Goal: Task Accomplishment & Management: Use online tool/utility

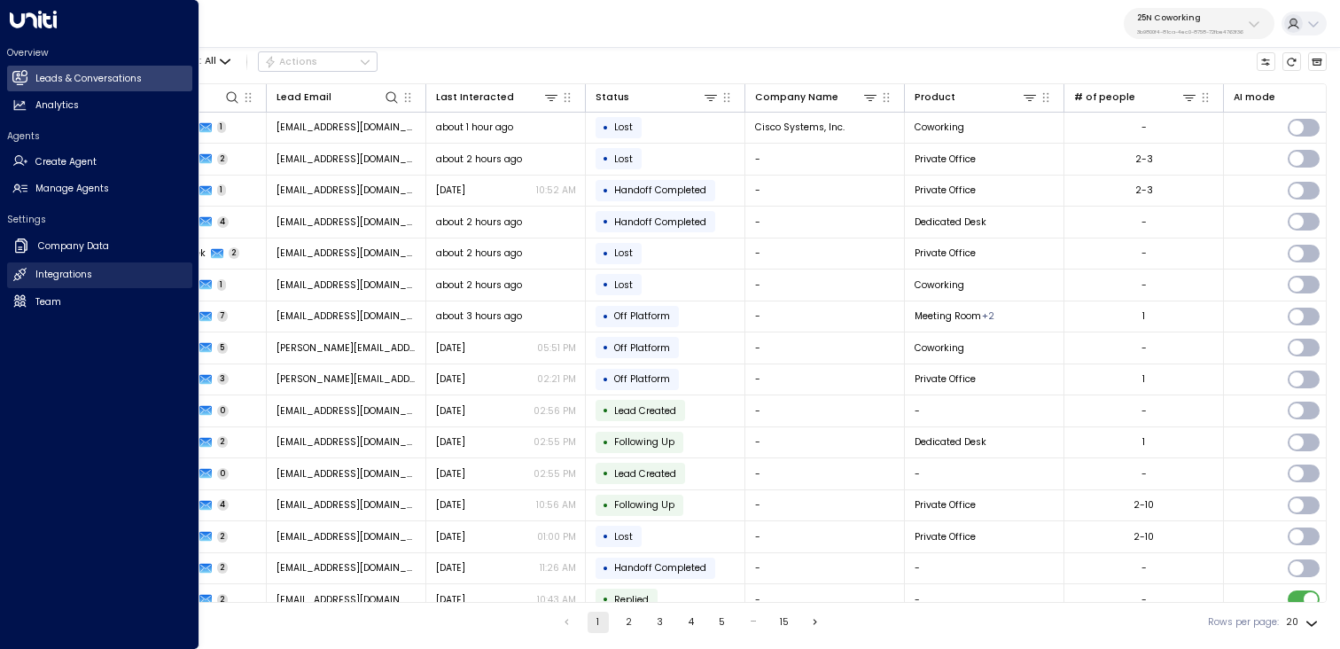
click at [57, 274] on h2 "Integrations" at bounding box center [63, 275] width 57 height 14
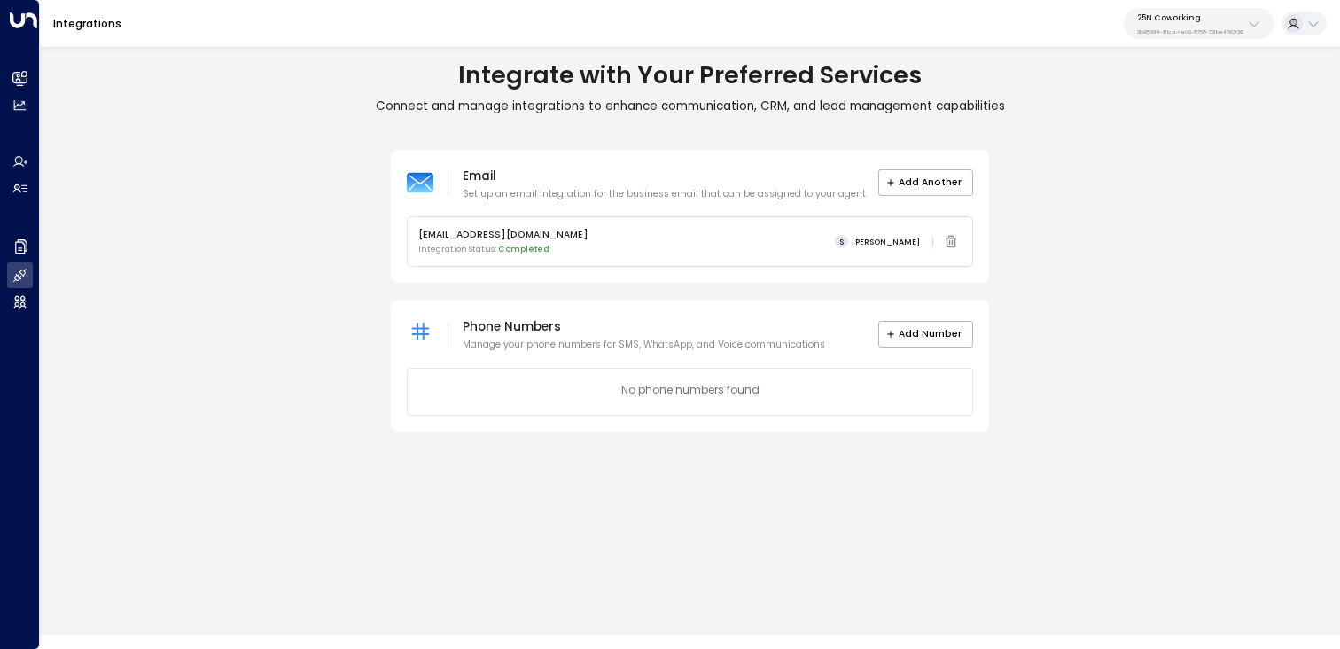
click at [1247, 25] on icon at bounding box center [1254, 24] width 14 height 14
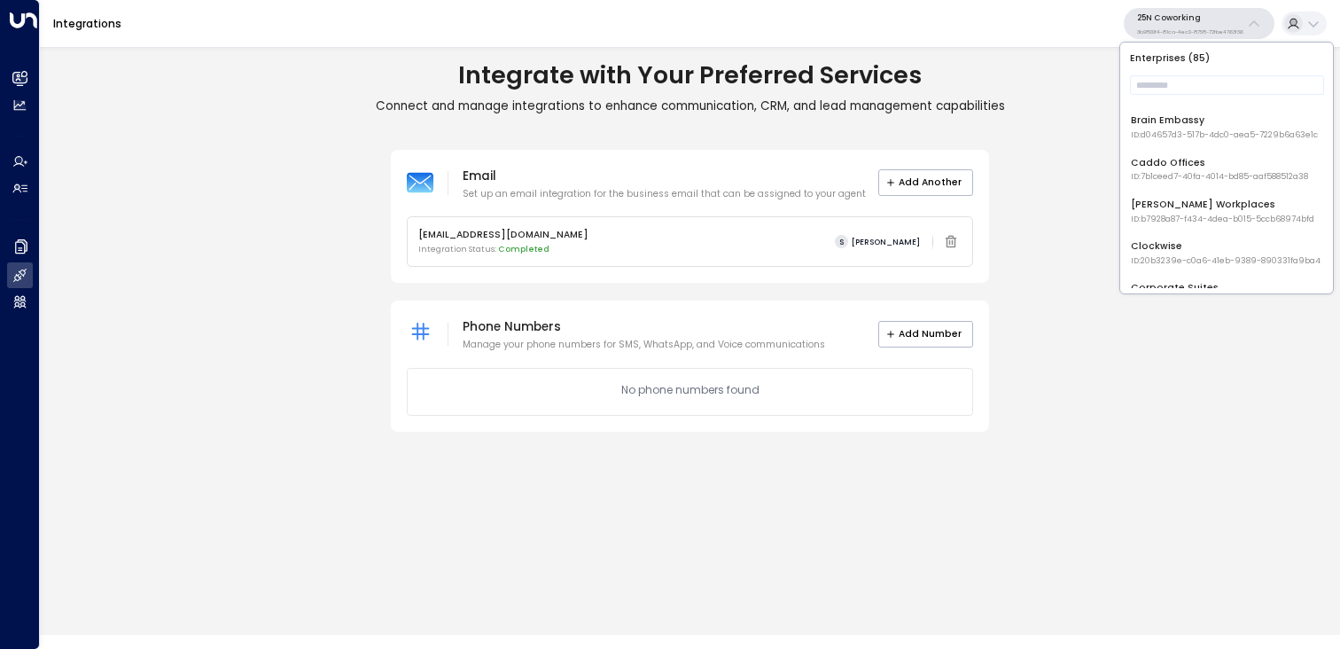
scroll to position [248, 0]
click at [1179, 84] on input "text" at bounding box center [1227, 85] width 194 height 28
type input "****"
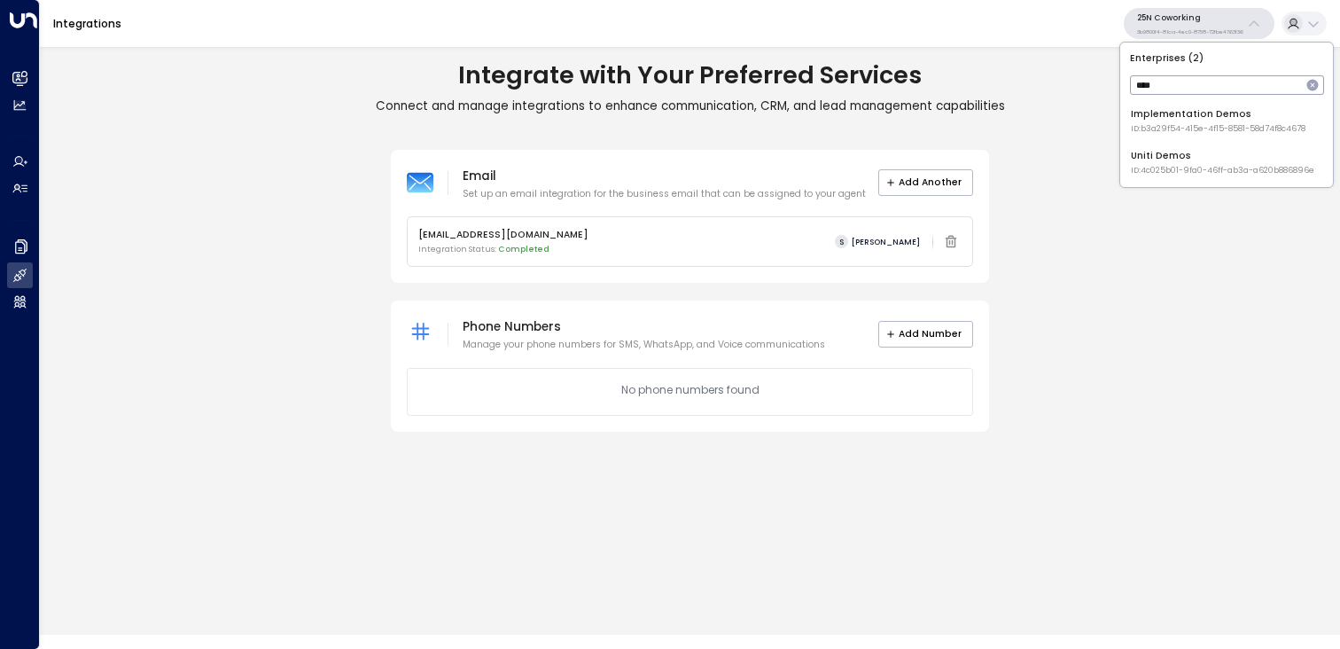
click at [1153, 153] on div "Uniti Demos ID: 4c025b01-9fa0-46ff-ab3a-a620b886896e" at bounding box center [1222, 162] width 183 height 27
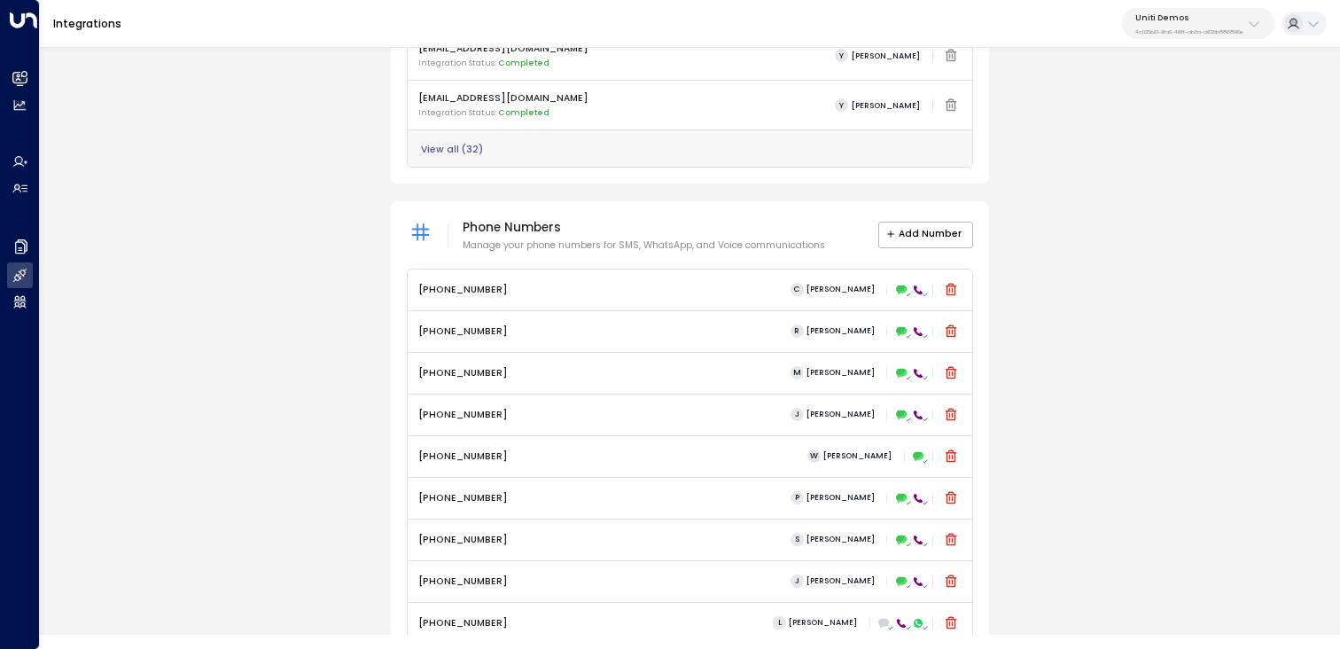
scroll to position [706, 0]
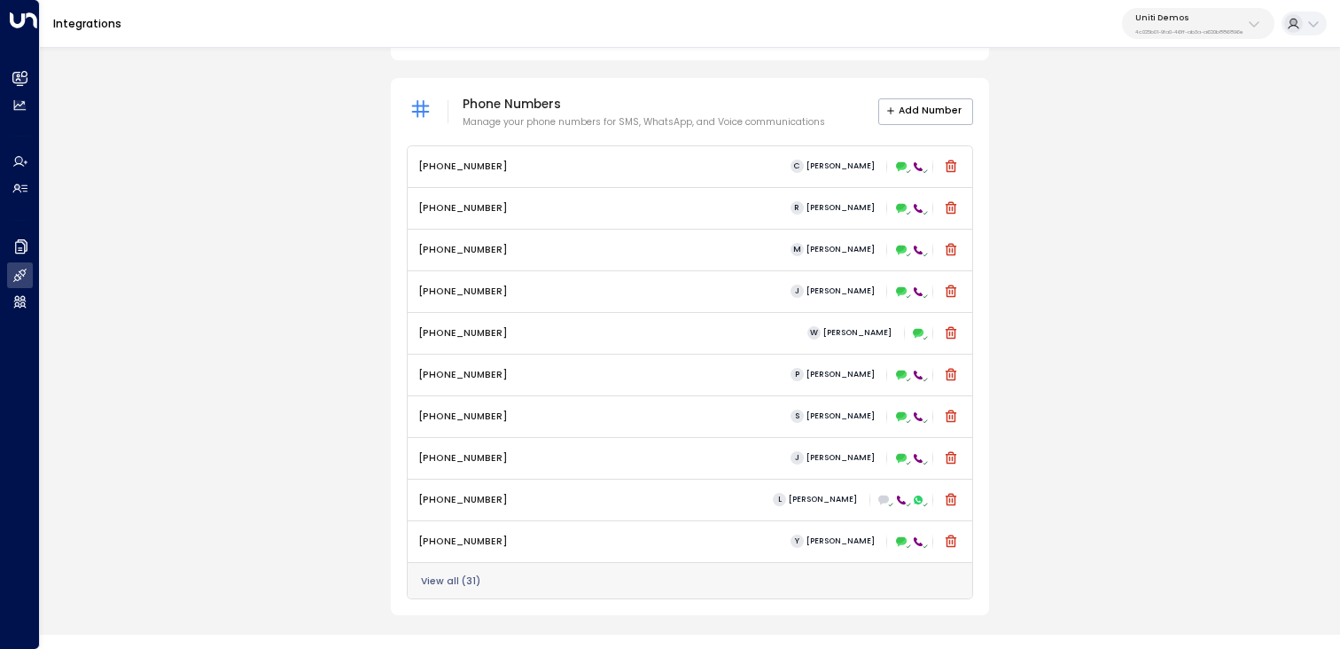
click at [1116, 192] on div "Email Set up an email integration for the business email that can be assigned t…" at bounding box center [690, 29] width 1300 height 1173
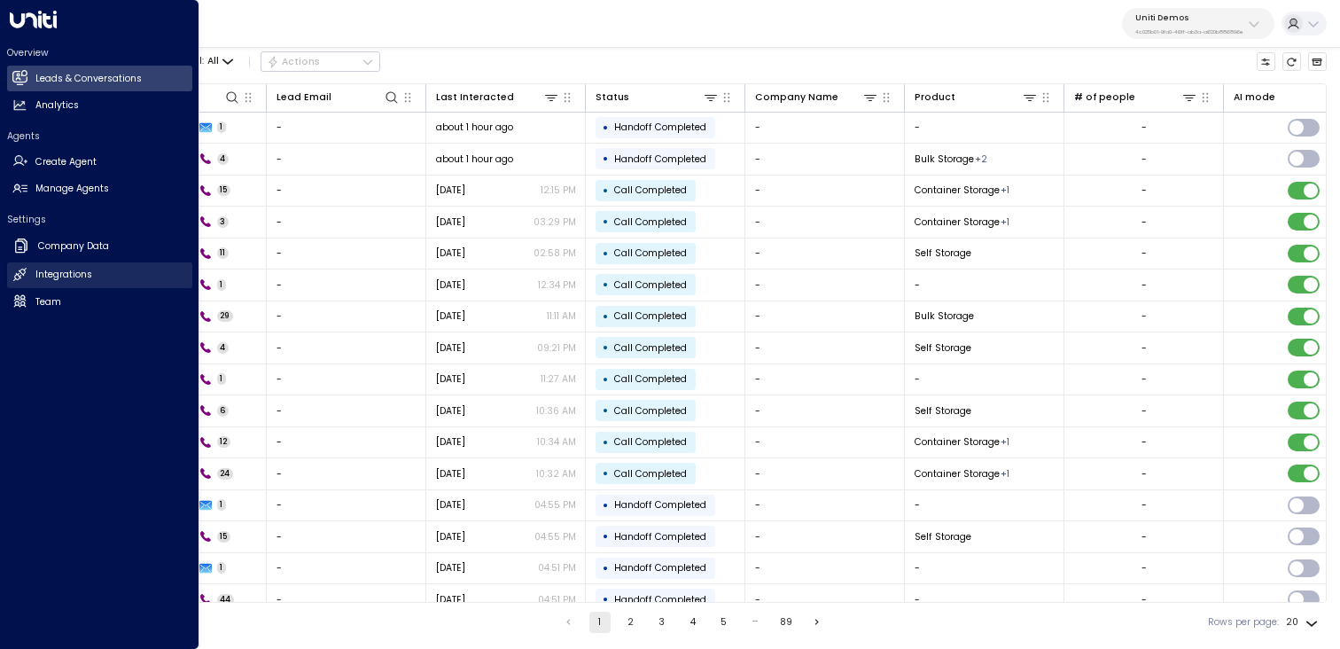
click at [49, 272] on h2 "Integrations" at bounding box center [63, 275] width 57 height 14
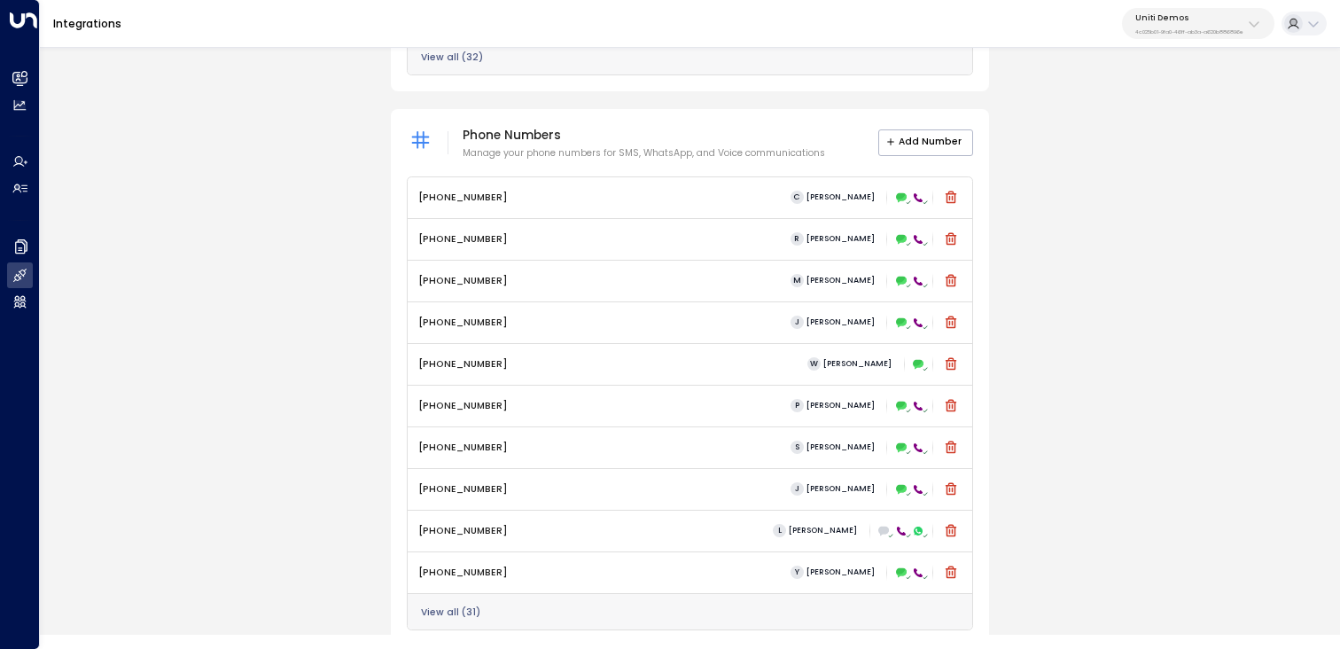
scroll to position [696, 0]
